Goal: Information Seeking & Learning: Learn about a topic

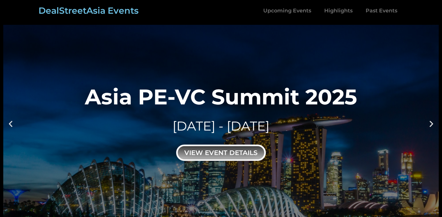
click at [244, 154] on div "view event details" at bounding box center [221, 153] width 90 height 16
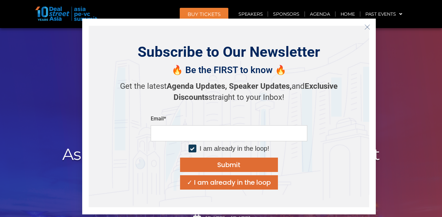
click at [366, 25] on icon "Close" at bounding box center [367, 27] width 6 height 6
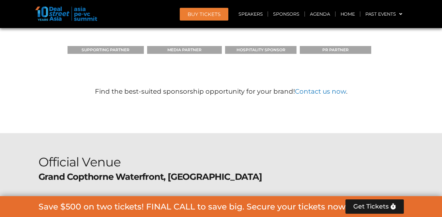
scroll to position [5475, 0]
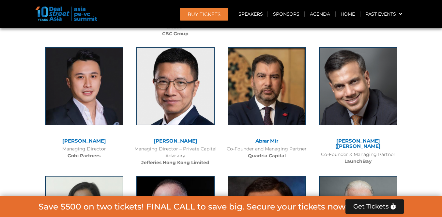
click at [211, 16] on span "BUY Tickets" at bounding box center [204, 14] width 33 height 5
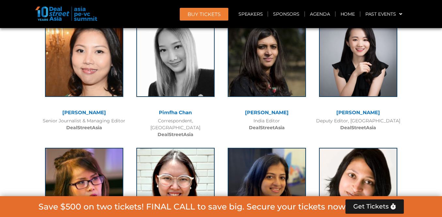
scroll to position [4857, 0]
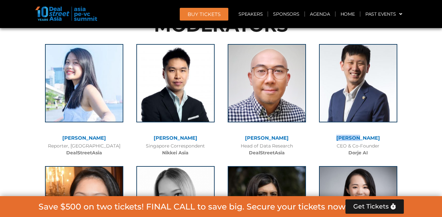
scroll to position [4919, 0]
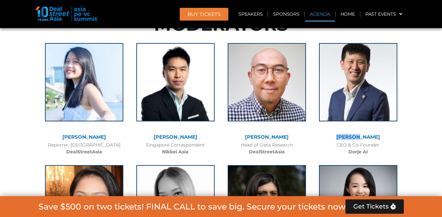
click at [320, 12] on link "Agenda" at bounding box center [320, 14] width 30 height 15
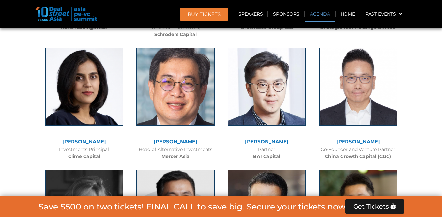
scroll to position [376, 0]
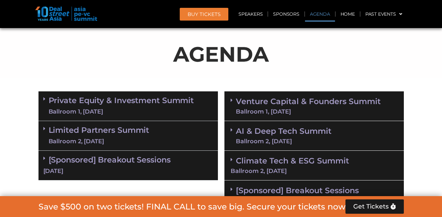
click at [306, 106] on link "Venture Capital & Founders​ Summit Ballroom 1, [DATE]" at bounding box center [308, 106] width 145 height 17
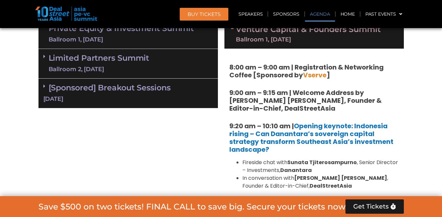
scroll to position [501, 0]
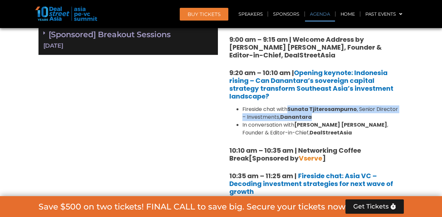
drag, startPoint x: 290, startPoint y: 109, endPoint x: 317, endPoint y: 115, distance: 27.5
click at [317, 115] on li "Fireside chat with [PERSON_NAME] , Senior Director – Investments, Danantara" at bounding box center [320, 113] width 157 height 16
click at [326, 114] on li "Fireside chat with [PERSON_NAME] , Senior Director – Investments, Danantara" at bounding box center [320, 113] width 157 height 16
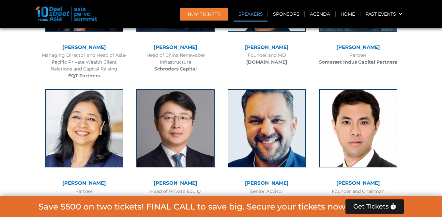
scroll to position [3241, 0]
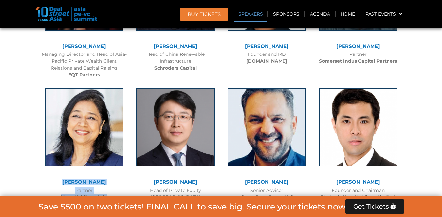
drag, startPoint x: 57, startPoint y: 128, endPoint x: 122, endPoint y: 142, distance: 66.5
click at [122, 142] on div "[PERSON_NAME] Partner Novo Holdings Asia" at bounding box center [83, 143] width 91 height 122
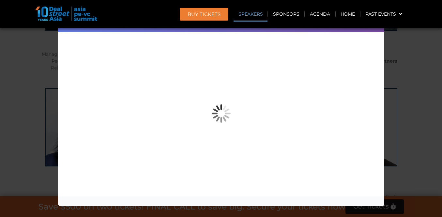
copy div "[PERSON_NAME] Partner Novo Holdings [GEOGRAPHIC_DATA]"
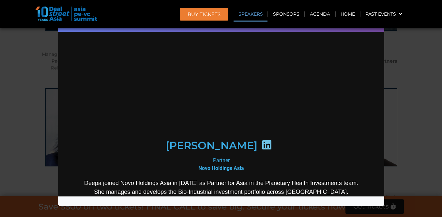
scroll to position [0, 0]
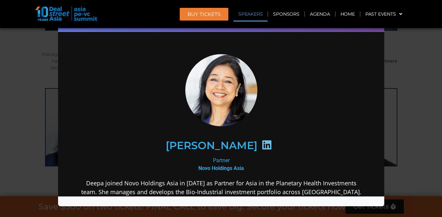
click at [410, 95] on div "Speaker Profile ×" at bounding box center [221, 108] width 442 height 217
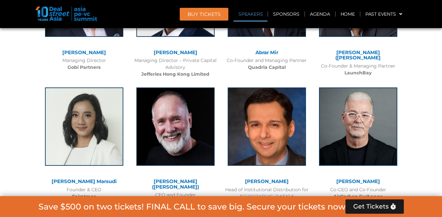
scroll to position [5131, 0]
